Goal: Information Seeking & Learning: Learn about a topic

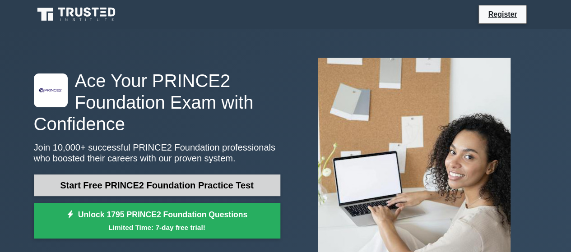
click at [163, 186] on link "Start Free PRINCE2 Foundation Practice Test" at bounding box center [157, 186] width 247 height 22
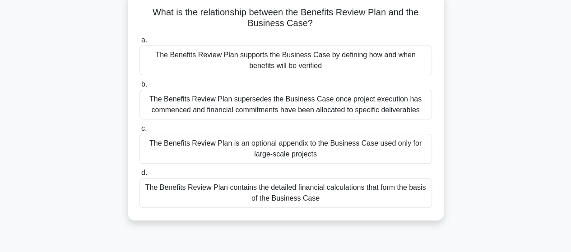
scroll to position [54, 0]
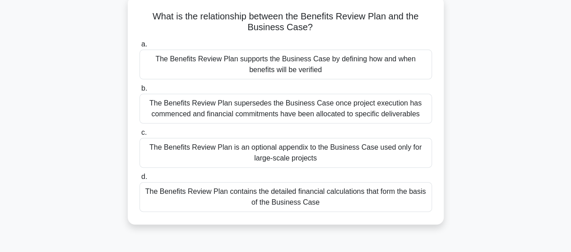
click at [255, 63] on div "The Benefits Review Plan supports the Business Case by defining how and when be…" at bounding box center [286, 65] width 293 height 30
click at [140, 47] on input "a. The Benefits Review Plan supports the Business Case by defining how and when…" at bounding box center [140, 45] width 0 height 6
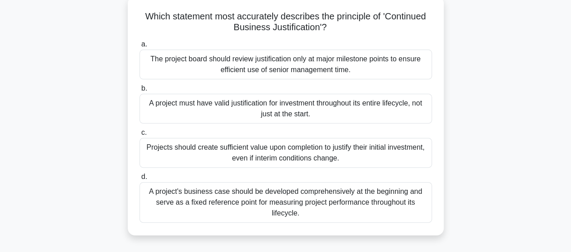
click at [301, 110] on div "A project must have valid justification for investment throughout its entire li…" at bounding box center [286, 109] width 293 height 30
click at [140, 92] on input "b. A project must have valid justification for investment throughout its entire…" at bounding box center [140, 89] width 0 height 6
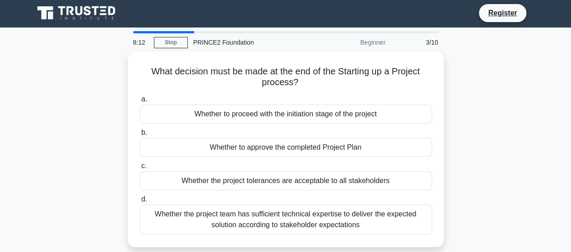
scroll to position [0, 0]
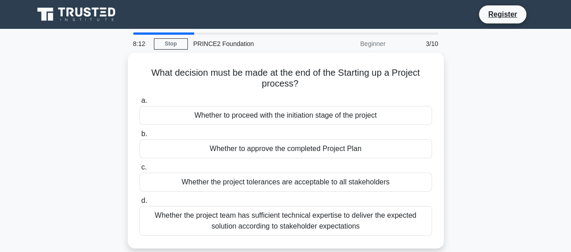
click at [116, 103] on div "What decision must be made at the end of the Starting up a Project process? .sp…" at bounding box center [285, 156] width 515 height 207
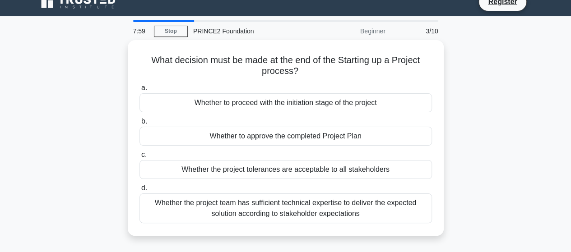
scroll to position [18, 0]
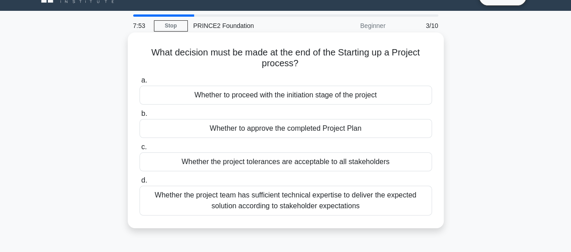
click at [249, 96] on div "Whether to proceed with the initiation stage of the project" at bounding box center [286, 95] width 293 height 19
click at [140, 84] on input "a. Whether to proceed with the initiation stage of the project" at bounding box center [140, 81] width 0 height 6
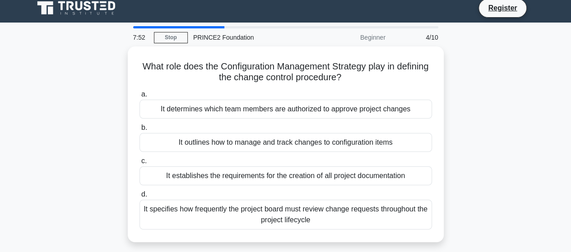
scroll to position [0, 0]
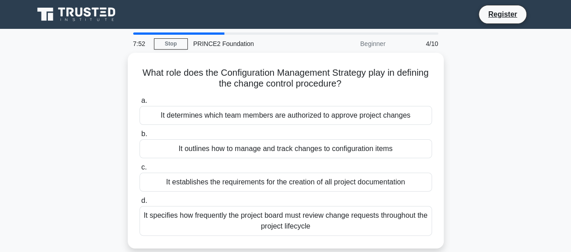
click at [92, 118] on div "What role does the Configuration Management Strategy play in defining the chang…" at bounding box center [285, 156] width 515 height 207
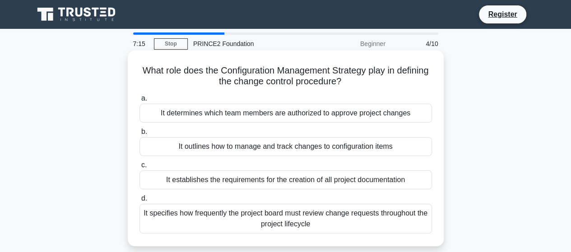
click at [249, 149] on div "It outlines how to manage and track changes to configuration items" at bounding box center [286, 146] width 293 height 19
click at [140, 135] on input "b. It outlines how to manage and track changes to configuration items" at bounding box center [140, 132] width 0 height 6
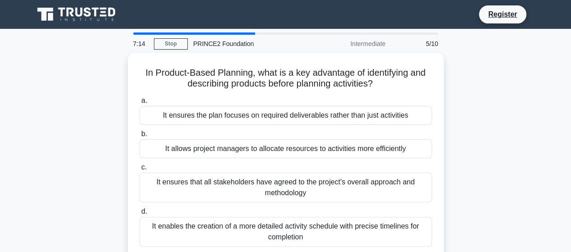
click at [57, 174] on div "In Product-Based Planning, what is a key advantage of identifying and describin…" at bounding box center [285, 162] width 515 height 218
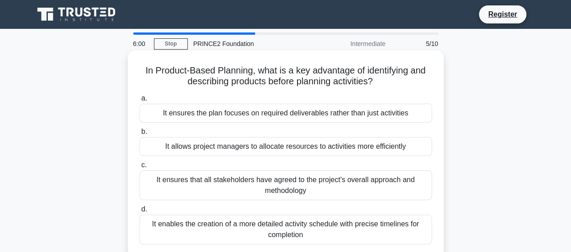
click at [322, 115] on div "It ensures the plan focuses on required deliverables rather than just activities" at bounding box center [286, 113] width 293 height 19
click at [140, 102] on input "a. It ensures the plan focuses on required deliverables rather than just activi…" at bounding box center [140, 99] width 0 height 6
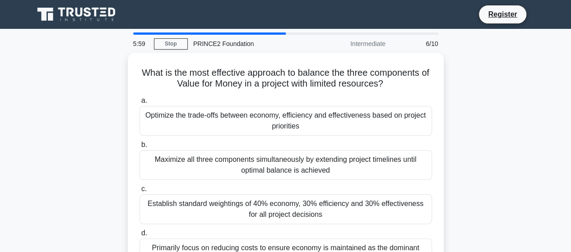
click at [105, 146] on div "What is the most effective approach to balance the three components of Value fo…" at bounding box center [285, 172] width 515 height 239
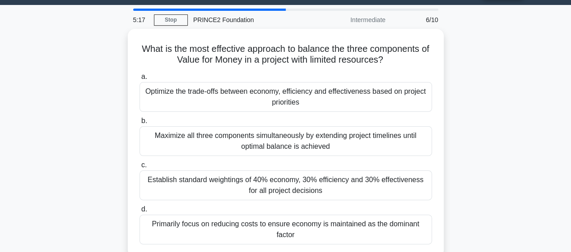
scroll to position [18, 0]
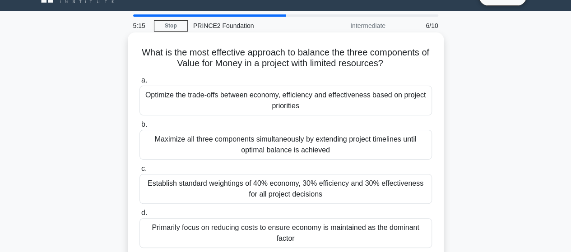
click at [209, 104] on div "Optimize the trade-offs between economy, efficiency and effectiveness based on …" at bounding box center [286, 101] width 293 height 30
click at [140, 84] on input "a. Optimize the trade-offs between economy, efficiency and effectiveness based …" at bounding box center [140, 81] width 0 height 6
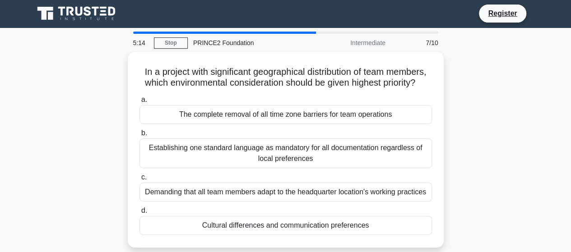
scroll to position [0, 0]
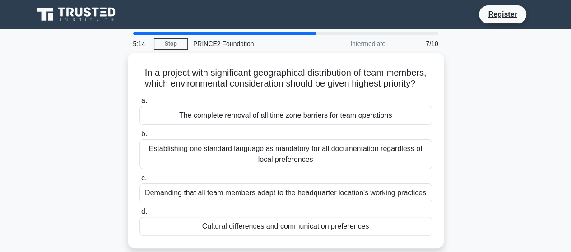
click at [73, 130] on div "In a project with significant geographical distribution of team members, which …" at bounding box center [285, 156] width 515 height 207
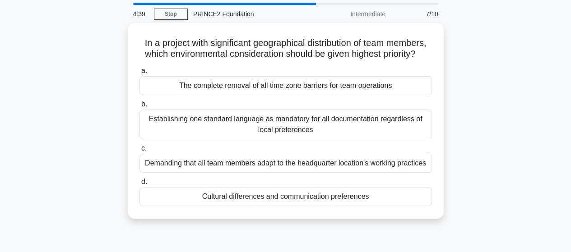
scroll to position [36, 0]
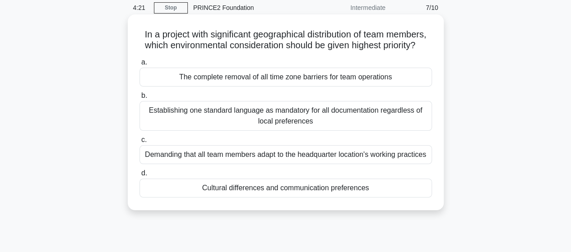
click at [282, 198] on div "Cultural differences and communication preferences" at bounding box center [286, 188] width 293 height 19
click at [140, 177] on input "d. Cultural differences and communication preferences" at bounding box center [140, 174] width 0 height 6
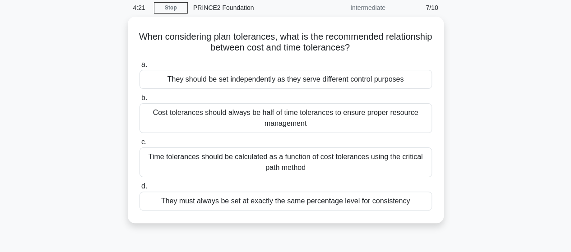
scroll to position [0, 0]
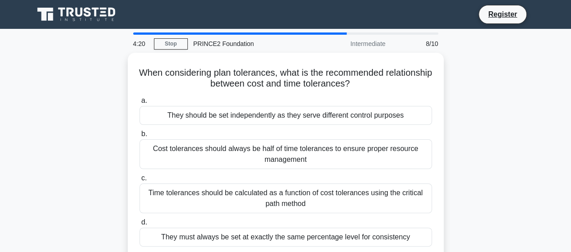
click at [80, 108] on div "When considering plan tolerances, what is the recommended relationship between …" at bounding box center [285, 162] width 515 height 218
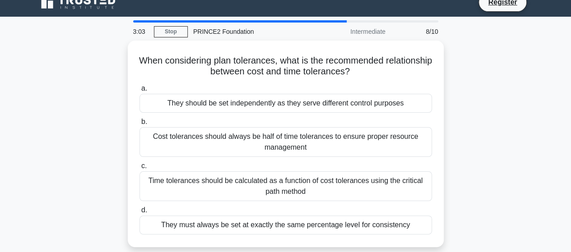
scroll to position [18, 0]
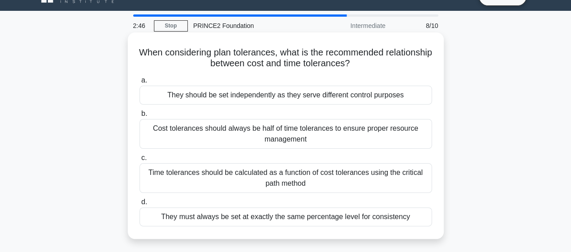
click at [256, 179] on div "Time tolerances should be calculated as a function of cost tolerances using the…" at bounding box center [286, 178] width 293 height 30
click at [140, 161] on input "c. Time tolerances should be calculated as a function of cost tolerances using …" at bounding box center [140, 158] width 0 height 6
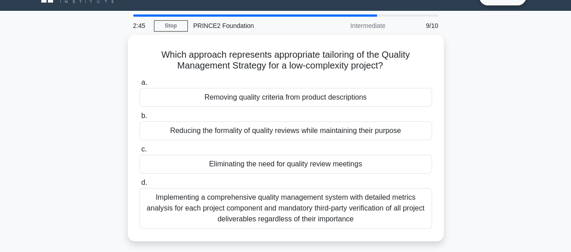
scroll to position [0, 0]
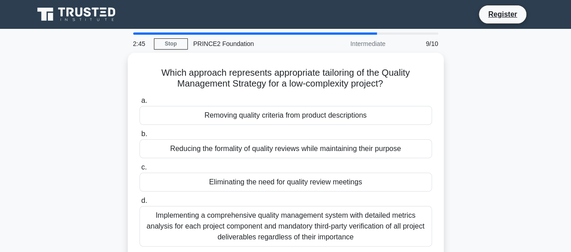
click at [90, 153] on div "Which approach represents appropriate tailoring of the Quality Management Strat…" at bounding box center [285, 162] width 515 height 218
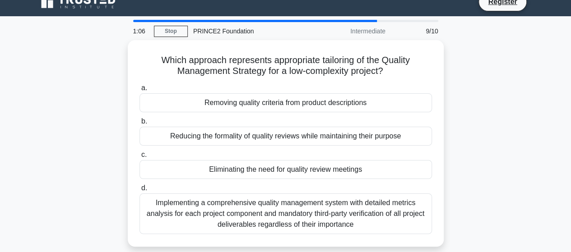
scroll to position [18, 0]
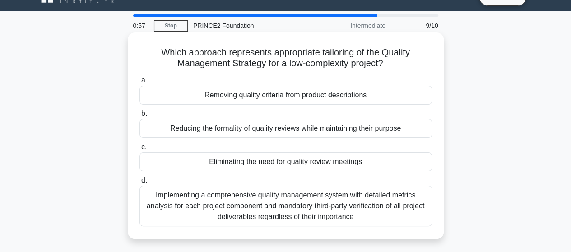
click at [272, 207] on div "Implementing a comprehensive quality management system with detailed metrics an…" at bounding box center [286, 206] width 293 height 41
click at [140, 184] on input "d. Implementing a comprehensive quality management system with detailed metrics…" at bounding box center [140, 181] width 0 height 6
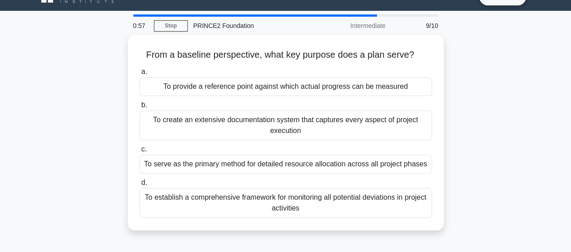
scroll to position [0, 0]
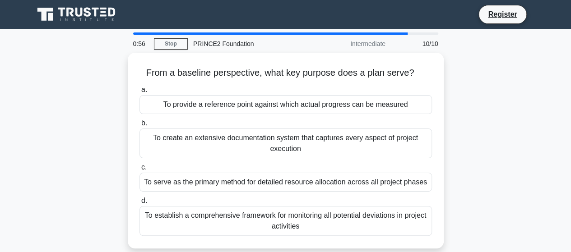
click at [490, 91] on div "From a baseline perspective, what key purpose does a plan serve? .spinner_0XTQ{…" at bounding box center [285, 156] width 515 height 207
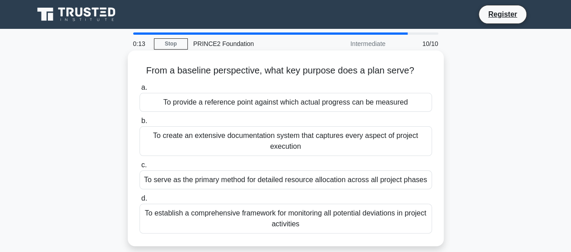
click at [354, 220] on div "To establish a comprehensive framework for monitoring all potential deviations …" at bounding box center [286, 219] width 293 height 30
click at [140, 202] on input "d. To establish a comprehensive framework for monitoring all potential deviatio…" at bounding box center [140, 199] width 0 height 6
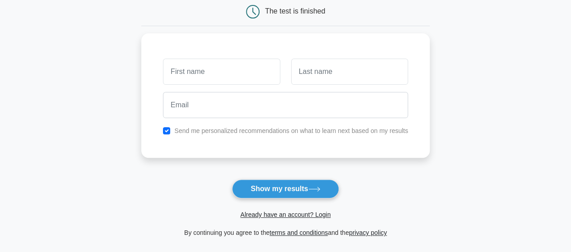
scroll to position [94, 0]
click at [271, 212] on link "Already have an account? Login" at bounding box center [285, 214] width 90 height 7
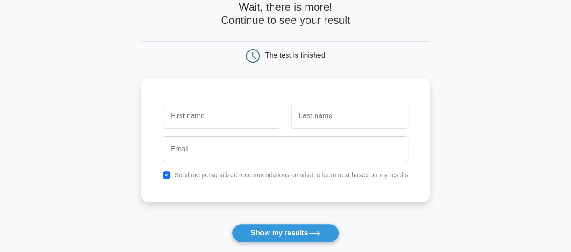
scroll to position [50, 0]
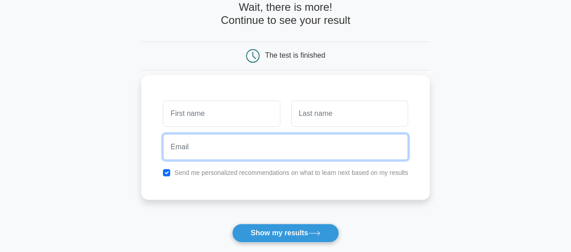
click at [251, 139] on input "email" at bounding box center [285, 147] width 245 height 26
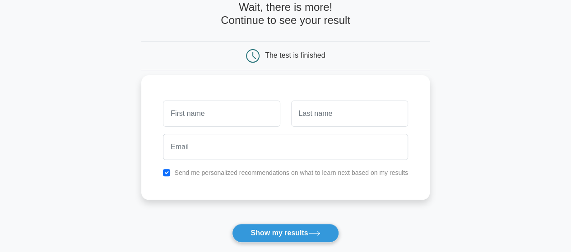
click at [145, 193] on div "Send me personalized recommendations on what to learn next based on my results" at bounding box center [285, 137] width 289 height 125
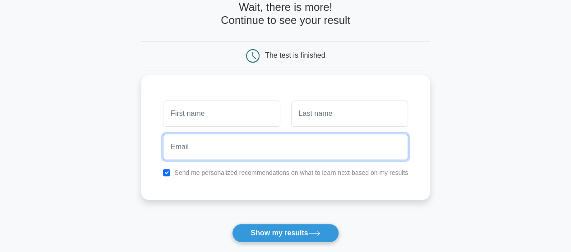
click at [240, 150] on input "email" at bounding box center [285, 147] width 245 height 26
type input "abdoulaye.ndiaye@essec.edu"
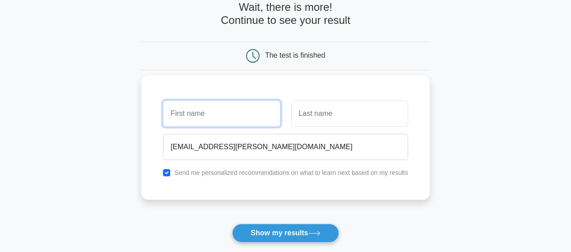
click at [186, 116] on input "text" at bounding box center [221, 114] width 117 height 26
type input "Abdoulaye"
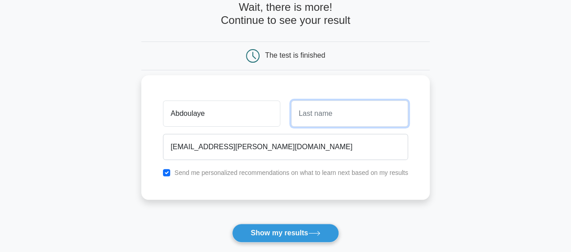
click at [308, 117] on input "text" at bounding box center [349, 114] width 117 height 26
type input "NDIAYE"
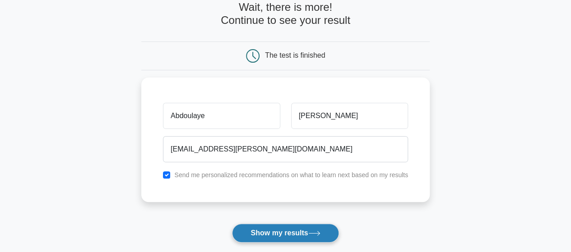
click at [282, 234] on button "Show my results" at bounding box center [285, 233] width 107 height 19
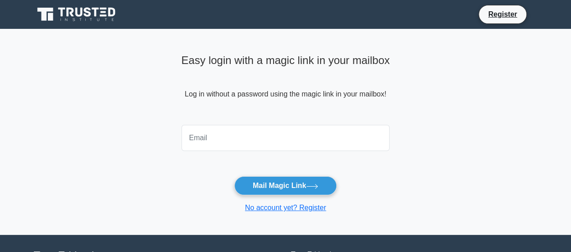
click at [195, 141] on input "email" at bounding box center [286, 138] width 209 height 26
type input "[EMAIL_ADDRESS][PERSON_NAME][DOMAIN_NAME]"
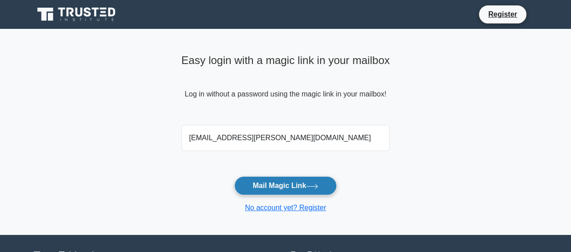
click at [283, 185] on button "Mail Magic Link" at bounding box center [285, 186] width 102 height 19
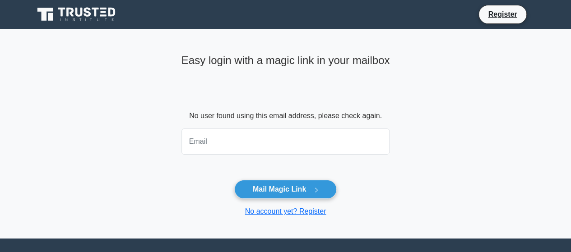
click at [238, 140] on input "email" at bounding box center [286, 142] width 209 height 26
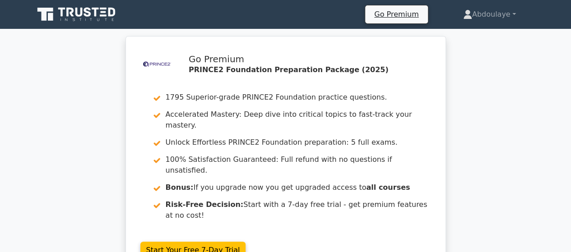
click at [104, 118] on div ".st0{fill-rule:evenodd;clip-rule:evenodd;fill:#000041;} .st1{fill-rule:evenodd;…" at bounding box center [285, 160] width 571 height 249
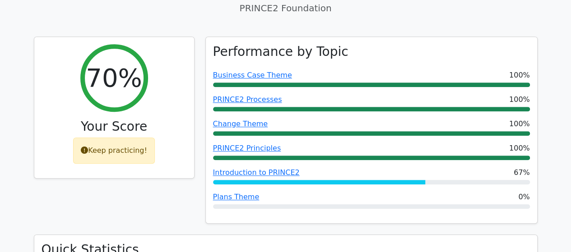
scroll to position [341, 0]
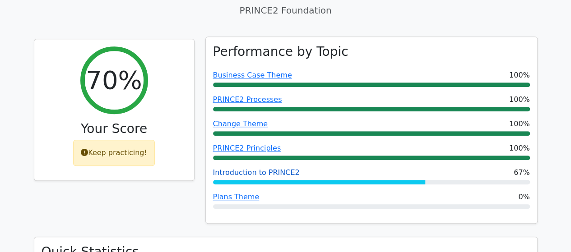
click at [233, 168] on link "Introduction to PRINCE2" at bounding box center [256, 172] width 87 height 9
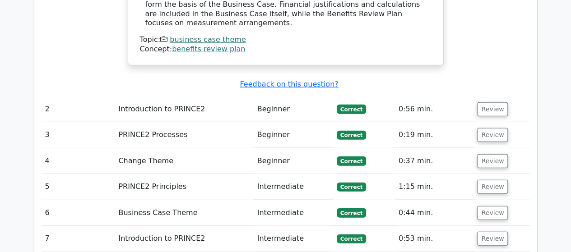
scroll to position [1190, 0]
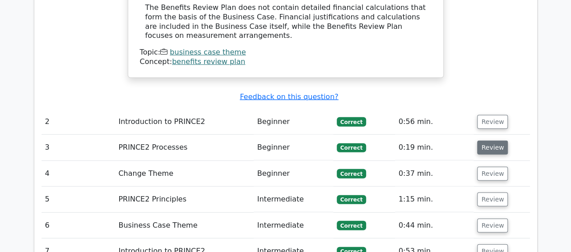
click at [491, 141] on button "Review" at bounding box center [492, 148] width 31 height 14
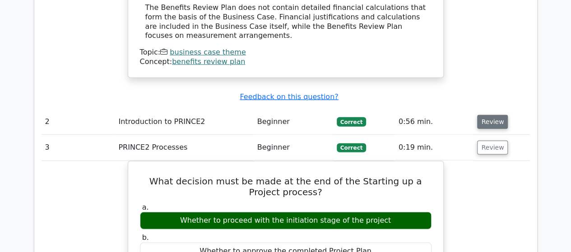
click at [497, 115] on button "Review" at bounding box center [492, 122] width 31 height 14
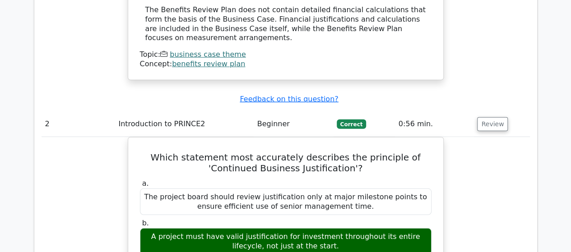
click at [27, 135] on main ".st0{fill-rule:evenodd;clip-rule:evenodd;fill:#000041;} .st1{fill-rule:evenodd;…" at bounding box center [285, 255] width 571 height 2832
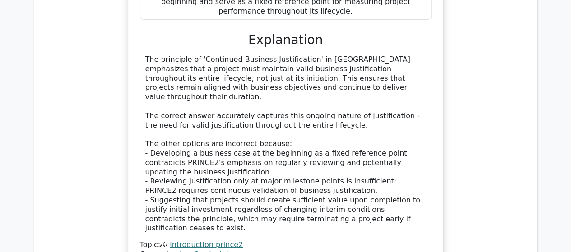
scroll to position [1515, 0]
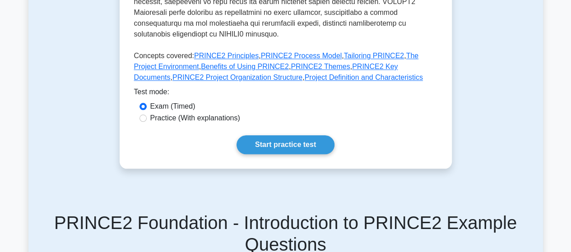
scroll to position [415, 0]
